Goal: Task Accomplishment & Management: Manage account settings

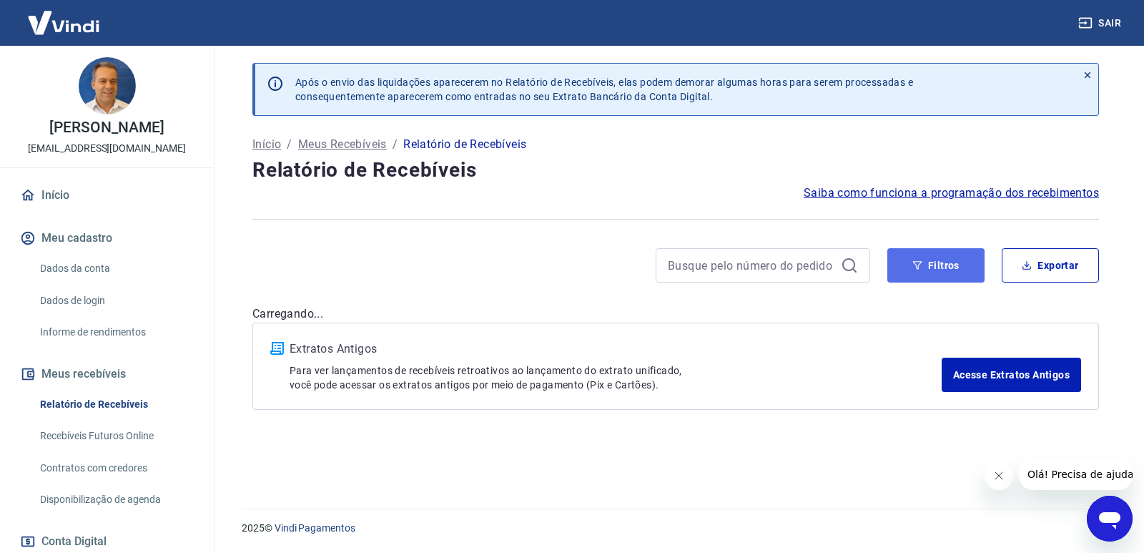
click at [962, 262] on button "Filtros" at bounding box center [935, 265] width 97 height 34
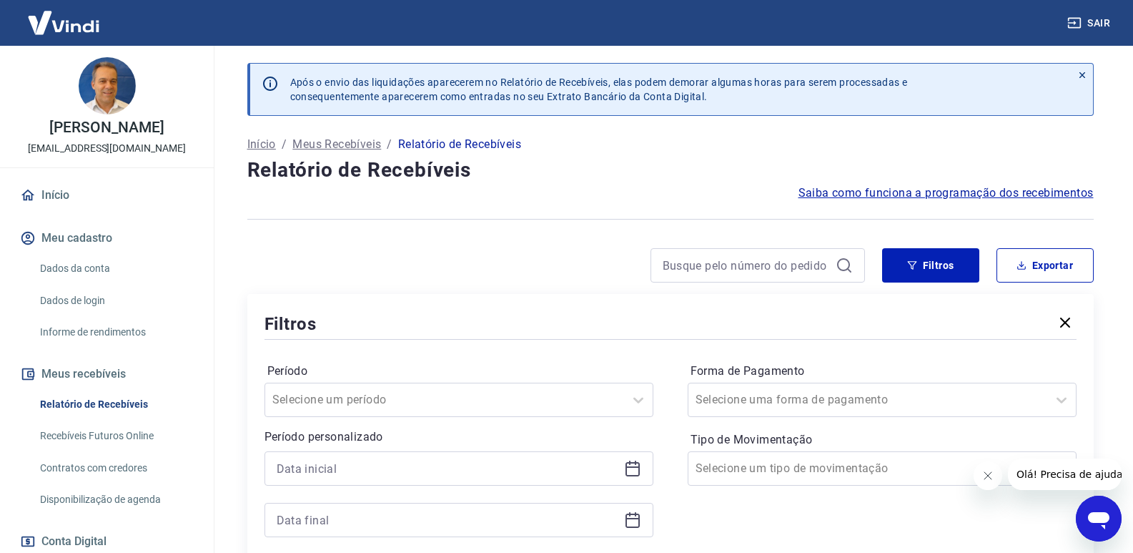
click at [648, 477] on div at bounding box center [458, 468] width 389 height 34
click at [639, 467] on icon at bounding box center [632, 469] width 14 height 14
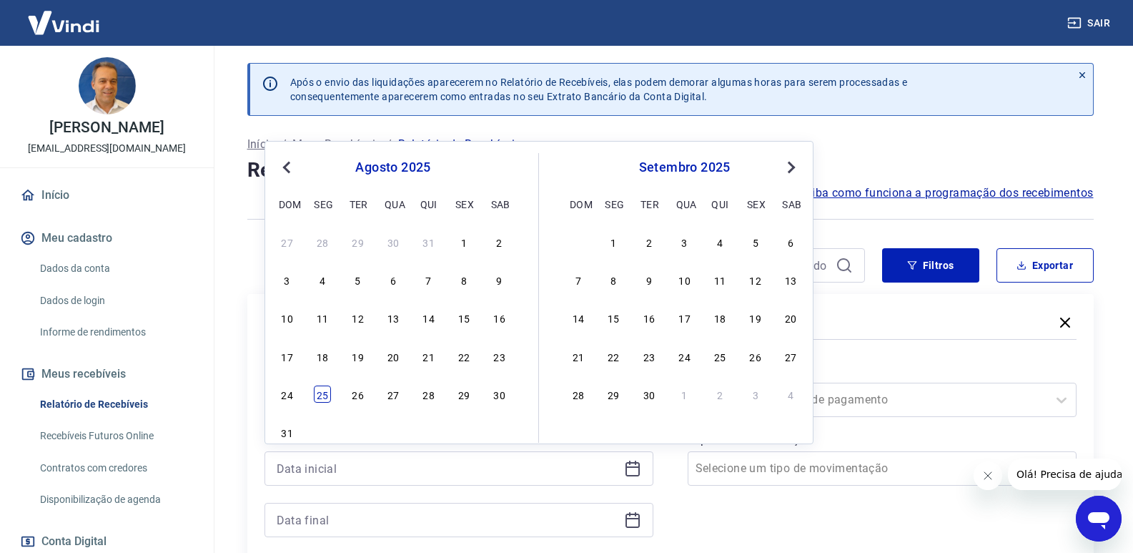
click at [317, 397] on div "25" at bounding box center [322, 393] width 17 height 17
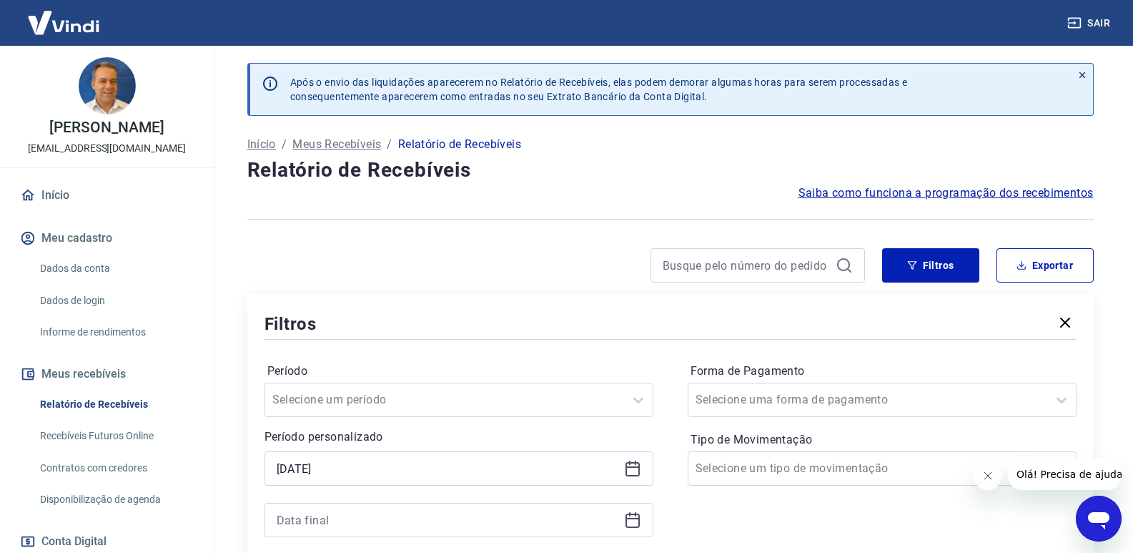
click at [626, 462] on icon at bounding box center [632, 468] width 17 height 17
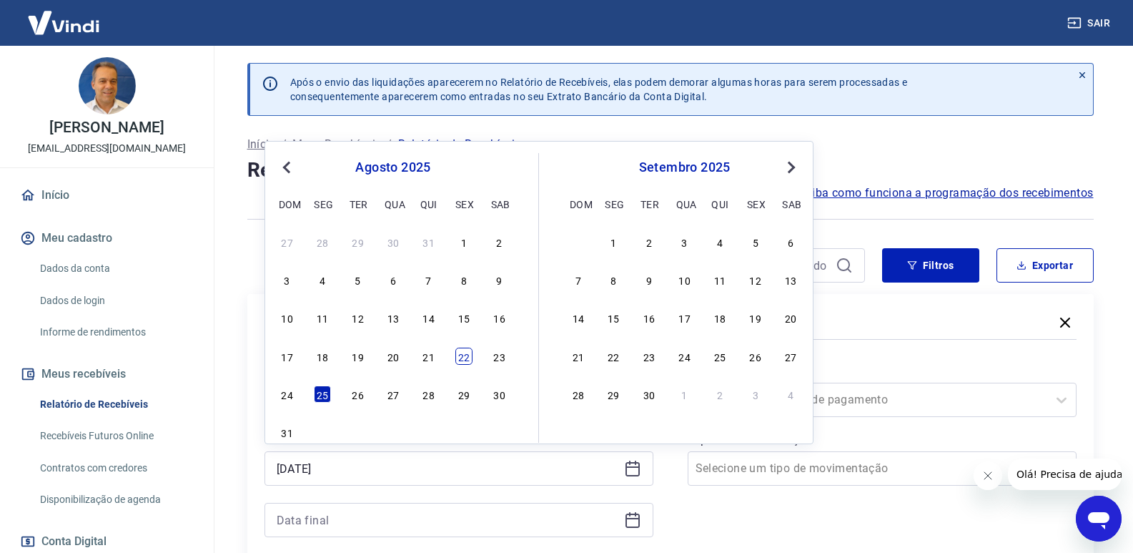
click at [460, 358] on div "22" at bounding box center [463, 355] width 17 height 17
type input "22/08/2025"
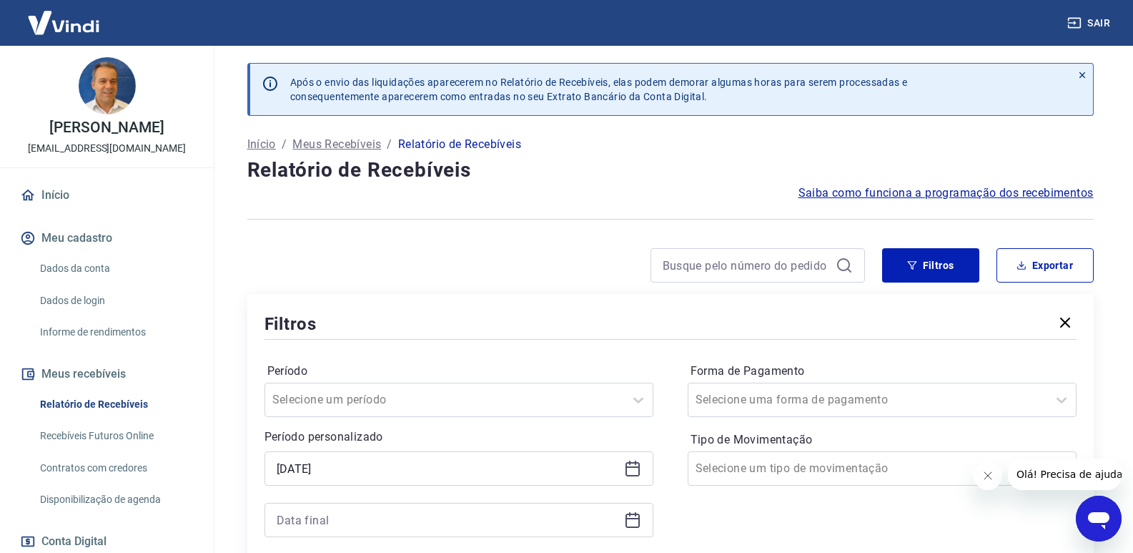
click at [637, 521] on icon at bounding box center [632, 519] width 17 height 17
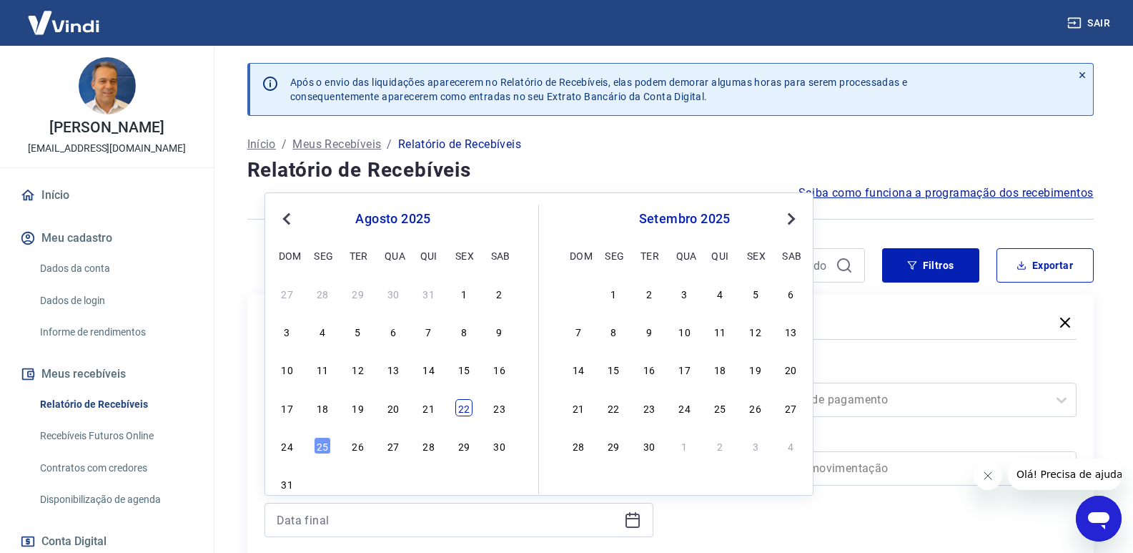
click at [462, 412] on div "22" at bounding box center [463, 407] width 17 height 17
type input "22/08/2025"
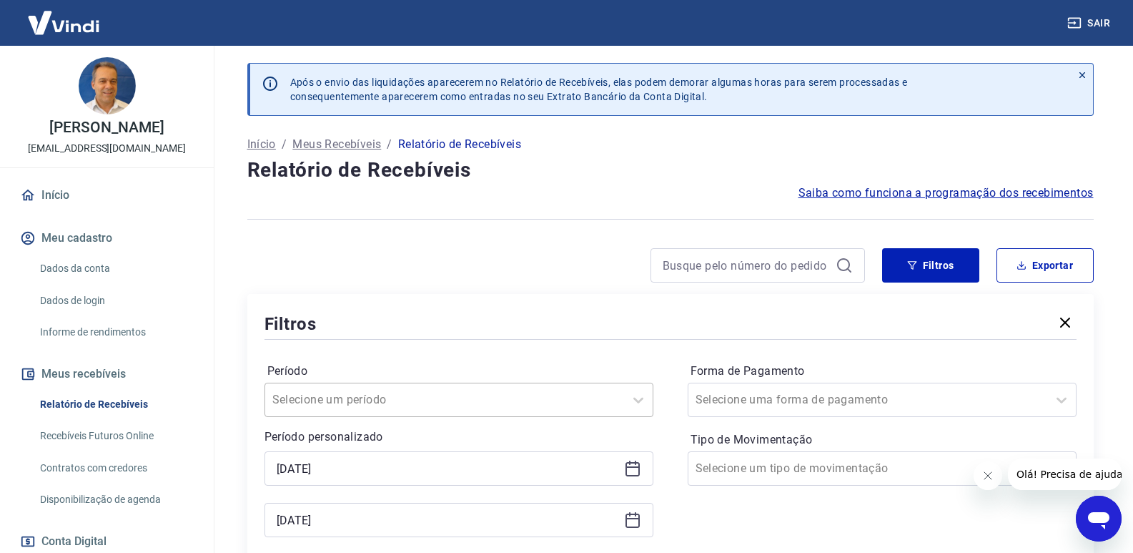
scroll to position [286, 0]
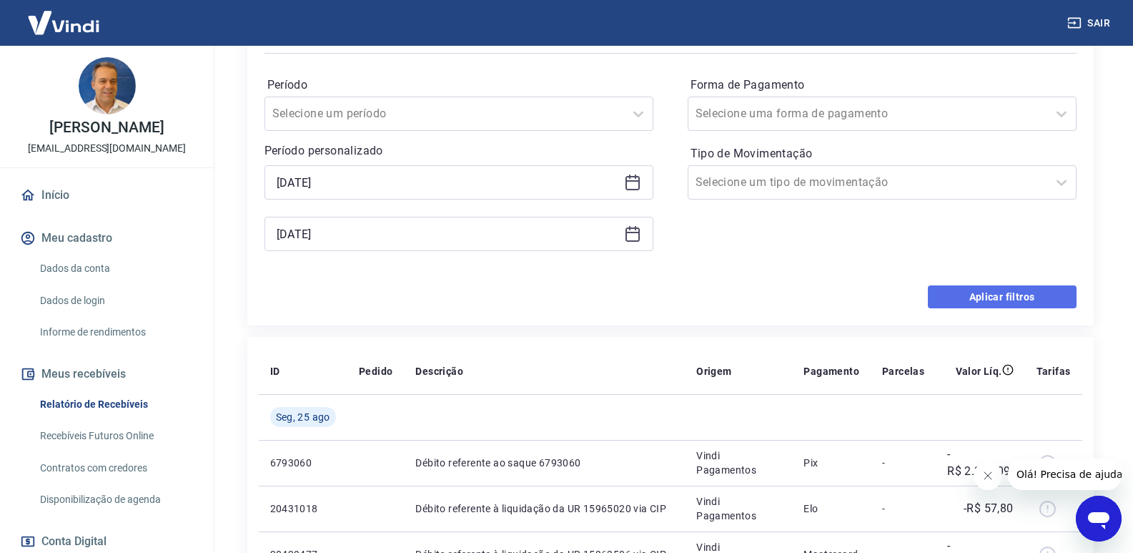
click at [1001, 291] on button "Aplicar filtros" at bounding box center [1002, 296] width 149 height 23
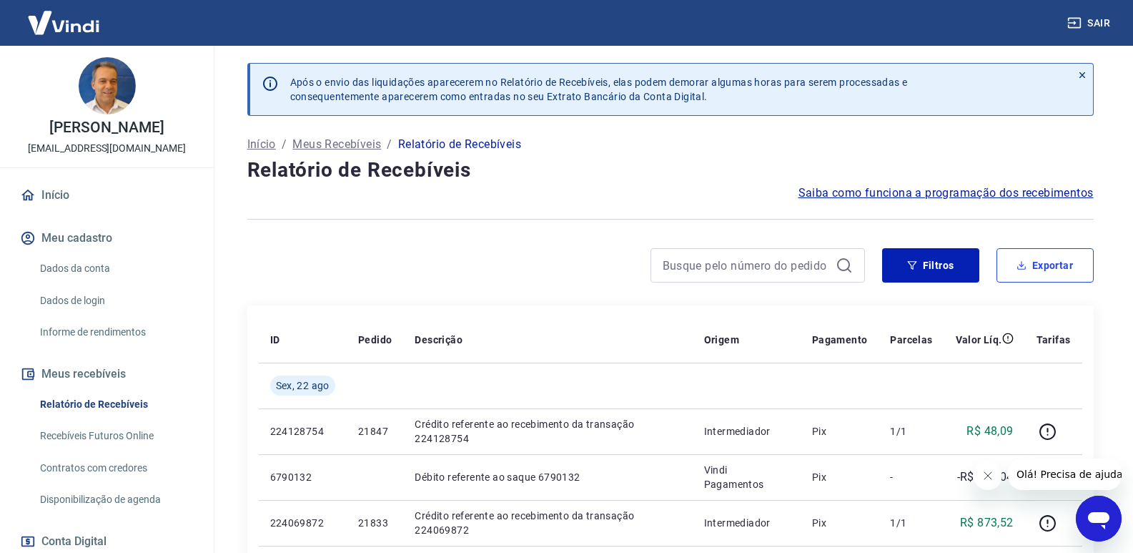
click at [1066, 264] on button "Exportar" at bounding box center [1044, 265] width 97 height 34
type input "22/08/2025"
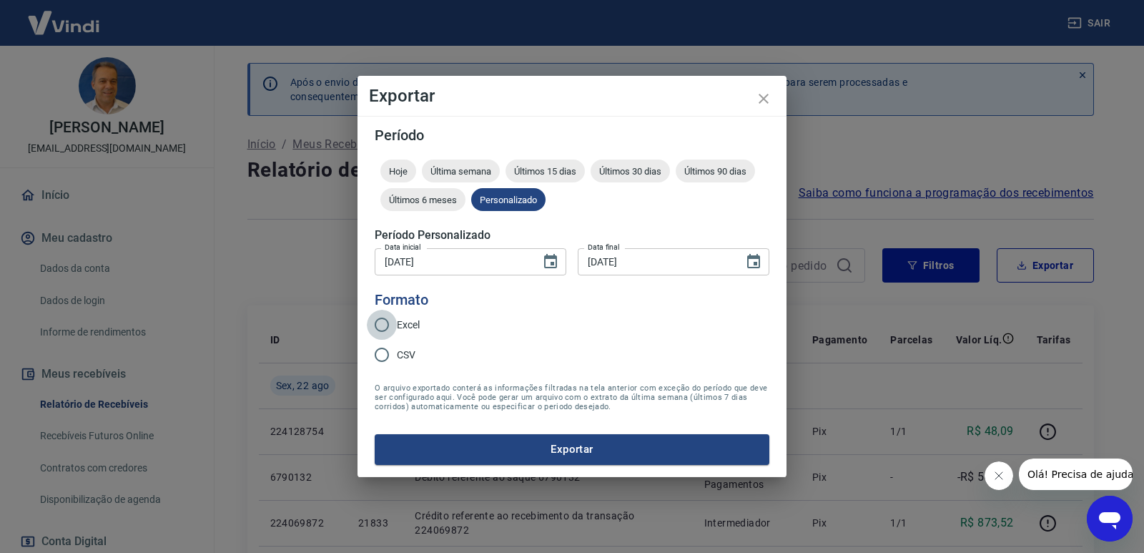
click at [389, 322] on input "Excel" at bounding box center [382, 325] width 30 height 30
radio input "true"
click at [460, 452] on button "Exportar" at bounding box center [572, 449] width 395 height 30
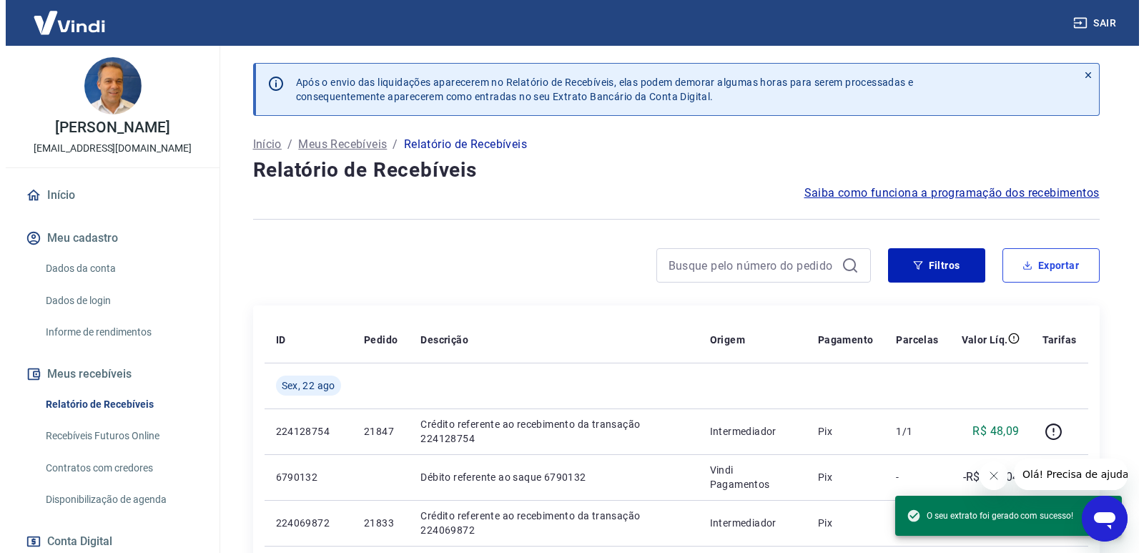
scroll to position [143, 0]
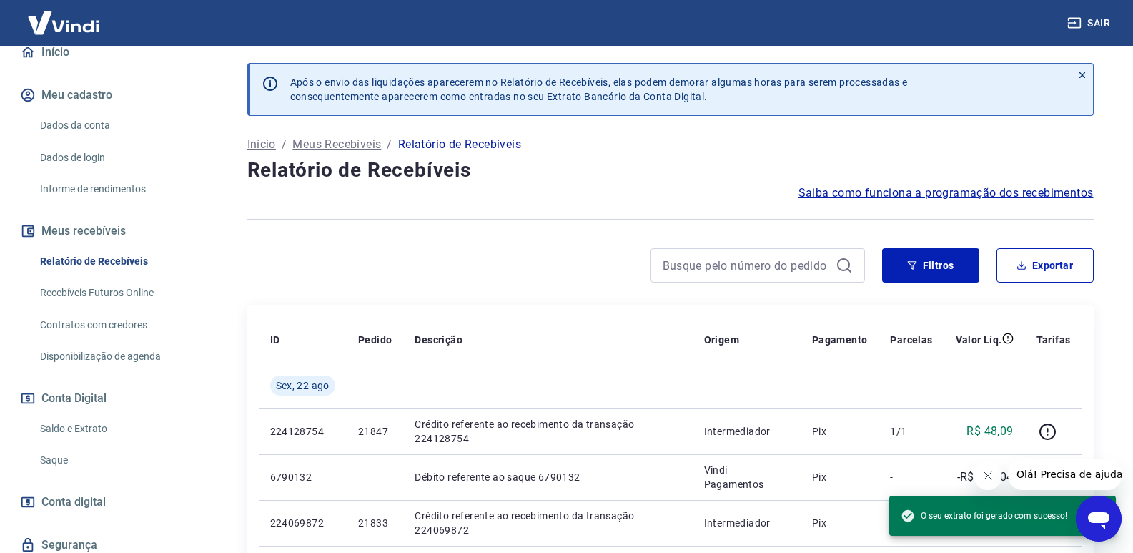
click at [61, 458] on link "Saque" at bounding box center [115, 459] width 162 height 29
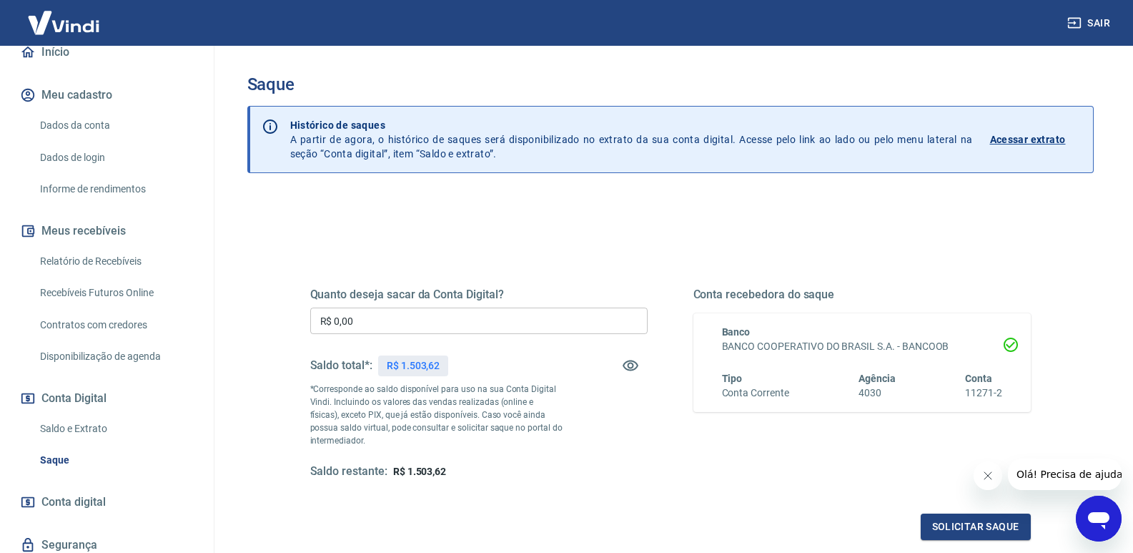
click at [412, 320] on input "R$ 0,00" at bounding box center [478, 320] width 337 height 26
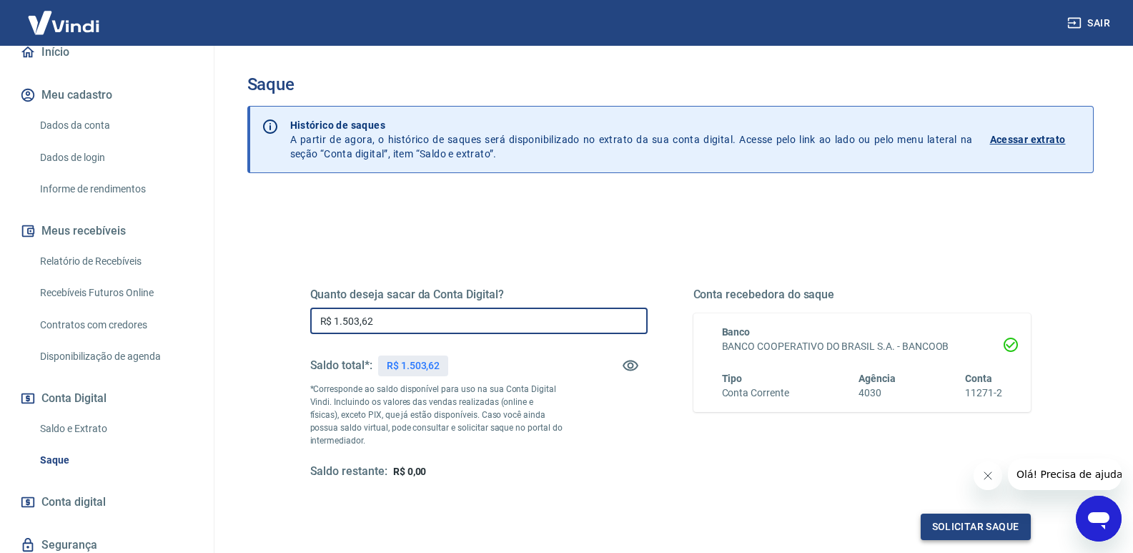
type input "R$ 1.503,62"
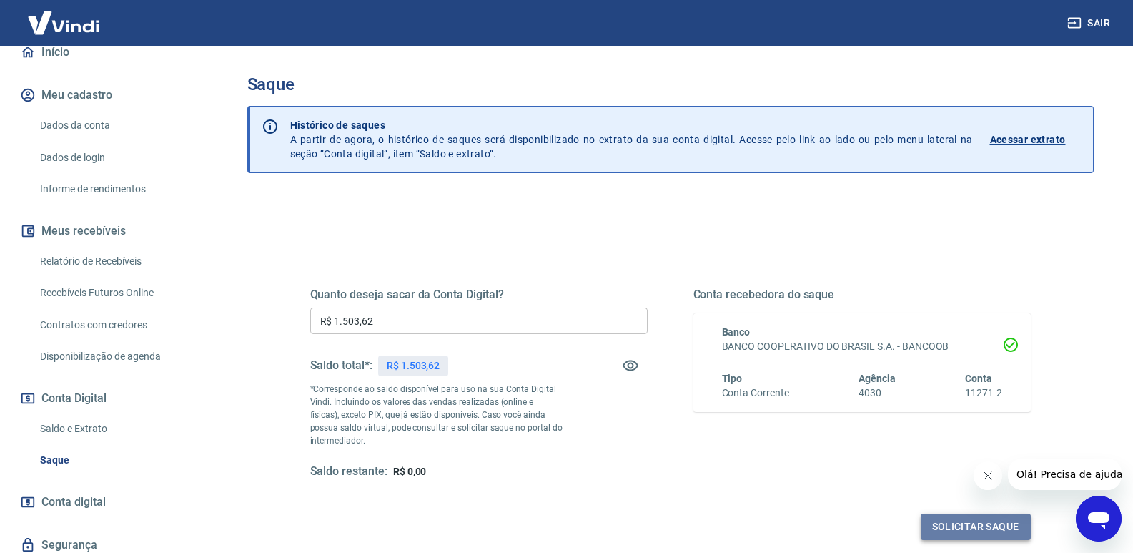
click at [953, 522] on button "Solicitar saque" at bounding box center [976, 526] width 110 height 26
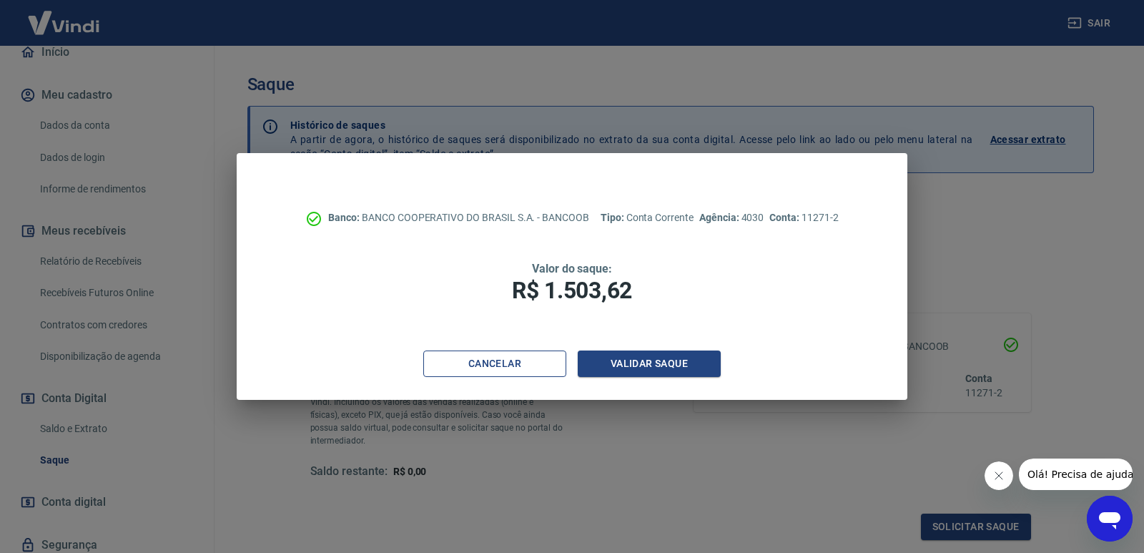
click at [442, 367] on button "Cancelar" at bounding box center [494, 363] width 143 height 26
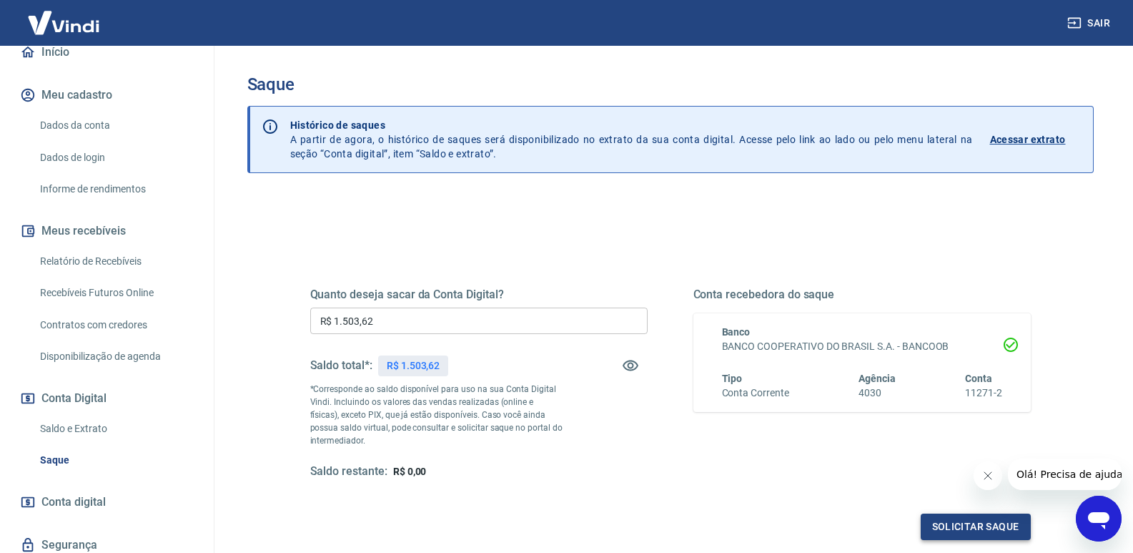
click at [989, 524] on button "Solicitar saque" at bounding box center [976, 526] width 110 height 26
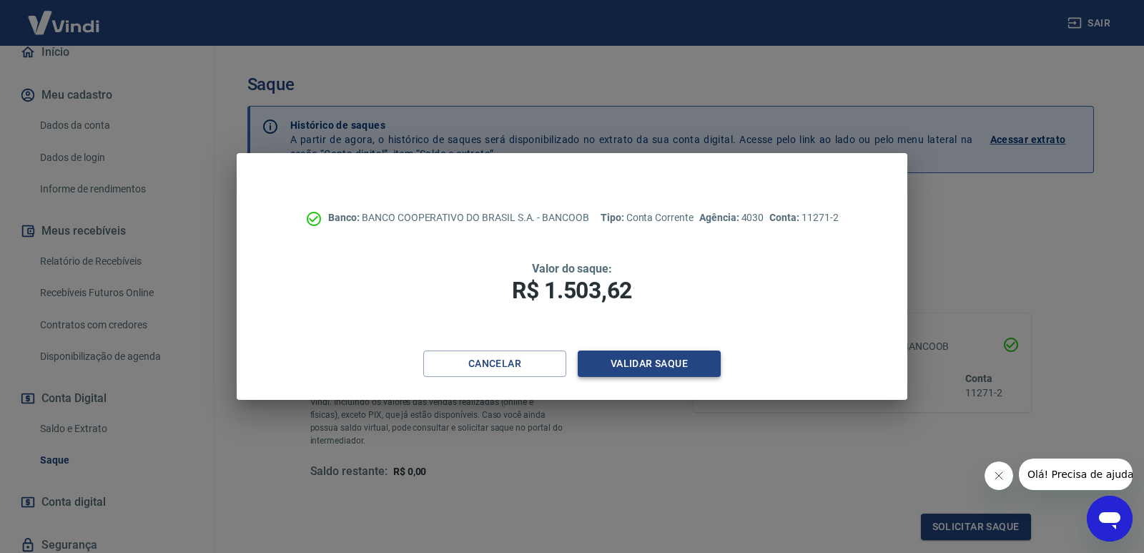
click at [652, 367] on button "Validar saque" at bounding box center [649, 363] width 143 height 26
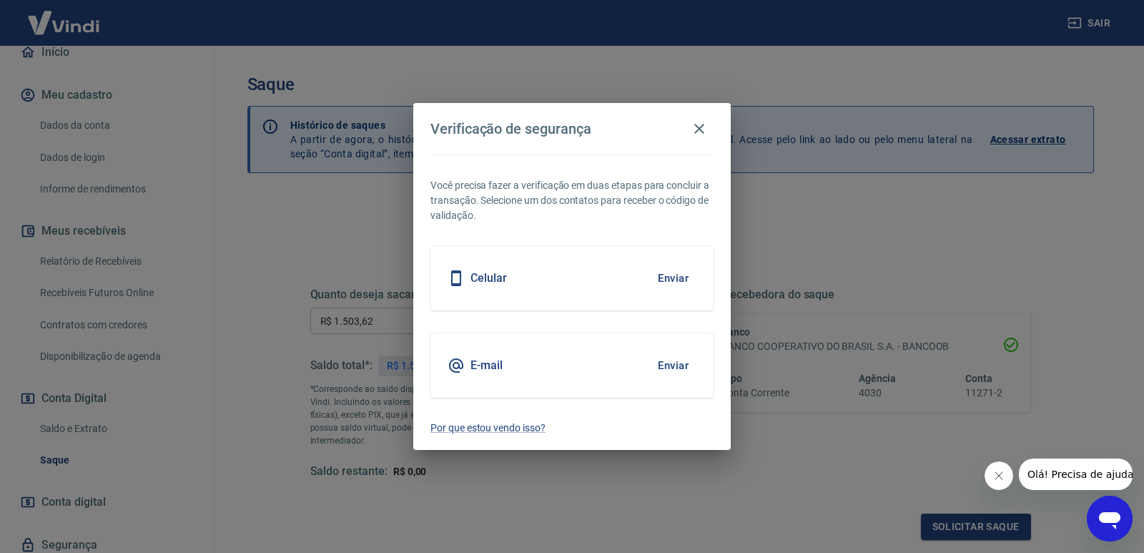
click at [680, 362] on button "Enviar" at bounding box center [673, 365] width 46 height 30
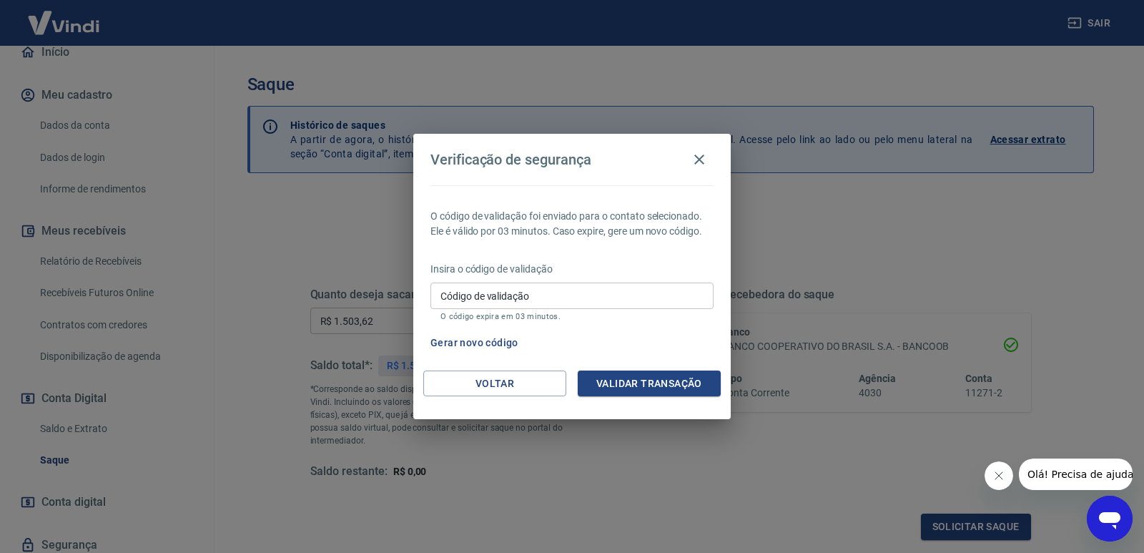
click at [498, 296] on div "Código de validação Código de validação O código expira em 03 minutos." at bounding box center [571, 301] width 283 height 39
paste input "638665"
type input "638665"
click at [651, 382] on button "Validar transação" at bounding box center [649, 383] width 143 height 26
